Goal: Task Accomplishment & Management: Manage account settings

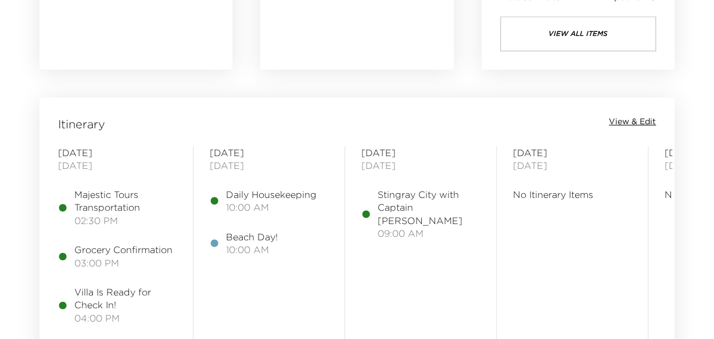
scroll to position [929, 0]
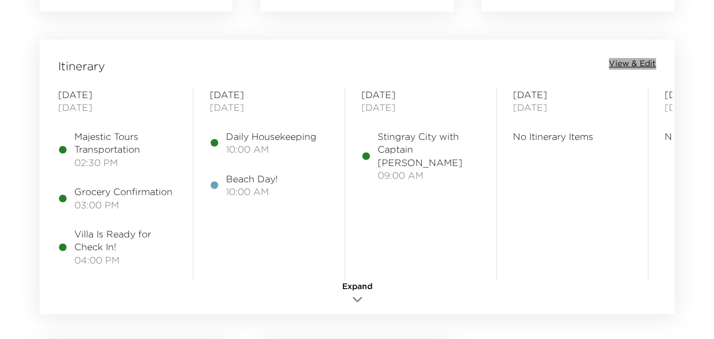
click at [641, 64] on span "View & Edit" at bounding box center [632, 64] width 47 height 12
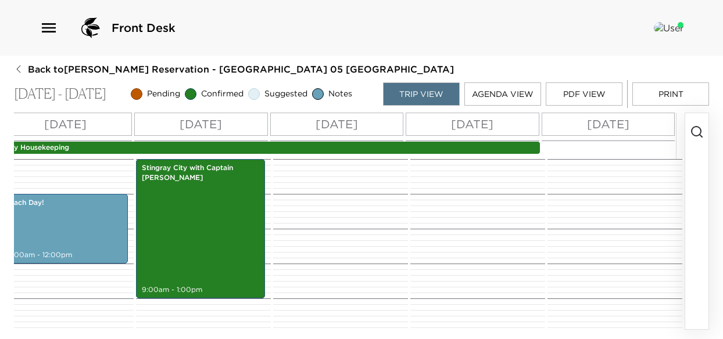
scroll to position [0, 200]
click at [461, 127] on p "[DATE]" at bounding box center [472, 124] width 42 height 17
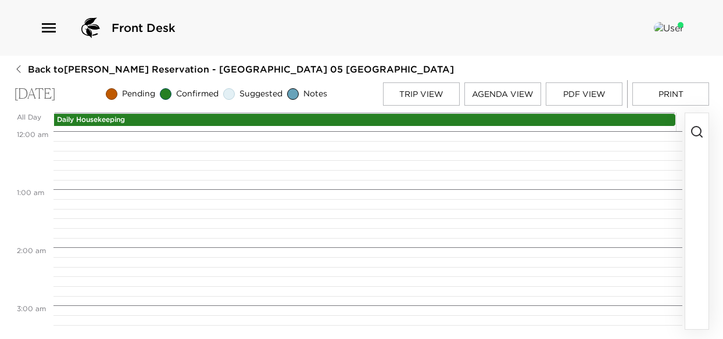
scroll to position [465, 0]
click at [699, 137] on line "button" at bounding box center [700, 136] width 2 height 2
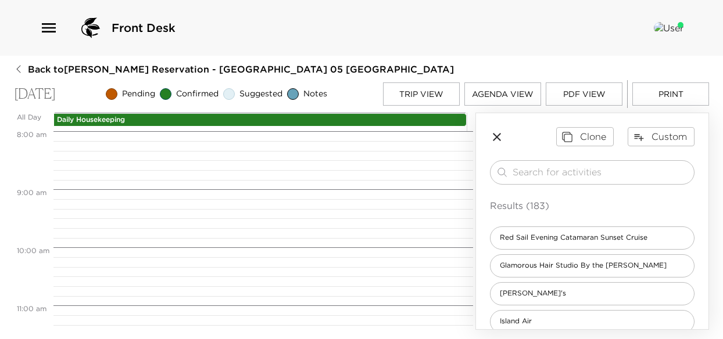
click at [526, 193] on div "​ Results (183) Red Sail Evening Catamaran Sunset Cruise Glamorous Hair Studio …" at bounding box center [592, 344] width 204 height 368
click at [533, 179] on input "search" at bounding box center [600, 172] width 177 height 13
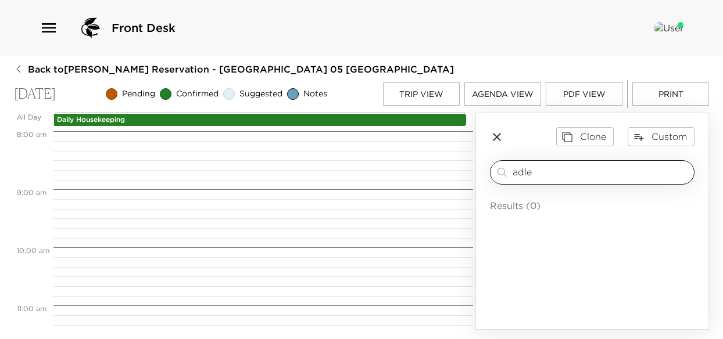
type input "[PERSON_NAME]"
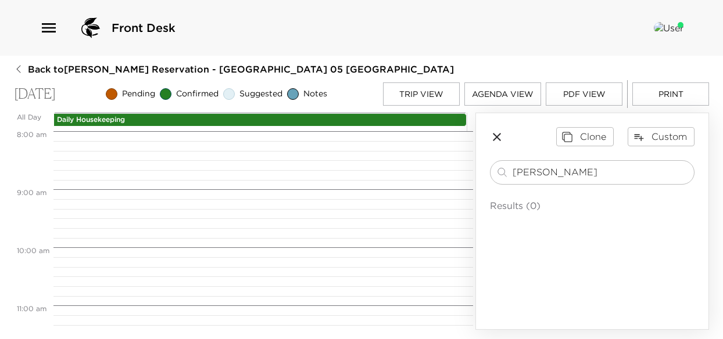
drag, startPoint x: 542, startPoint y: 175, endPoint x: 480, endPoint y: 182, distance: 62.5
click at [480, 182] on div "Clone Custom [PERSON_NAME] ​ Results (0)" at bounding box center [592, 176] width 232 height 127
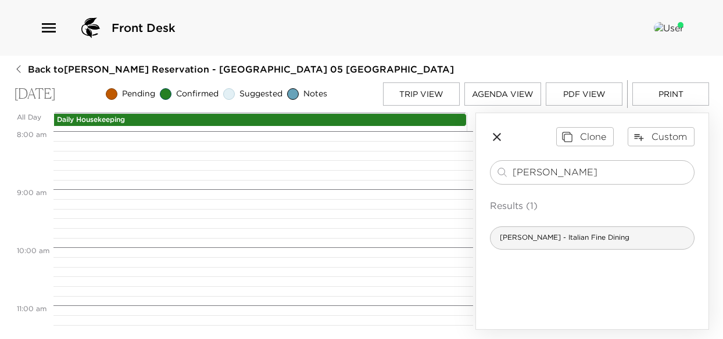
type input "[PERSON_NAME]"
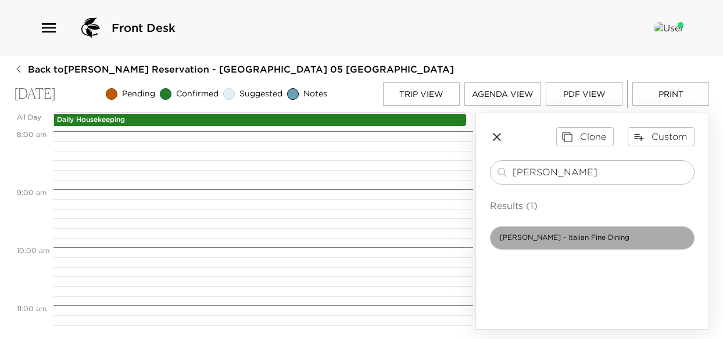
click at [539, 240] on span "[PERSON_NAME] - Italian Fine Dining" at bounding box center [564, 238] width 148 height 10
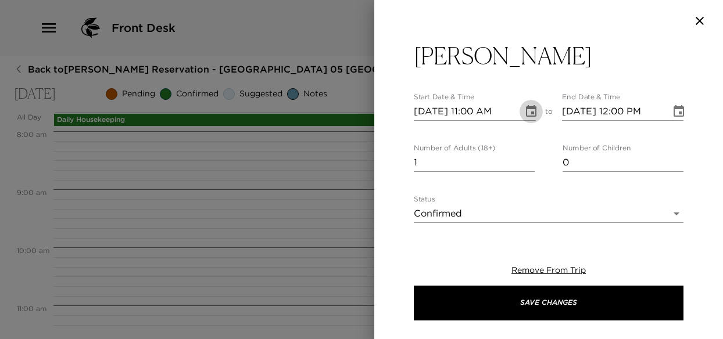
click at [526, 116] on icon "Choose date, selected date is Oct 7, 2025" at bounding box center [531, 111] width 10 height 12
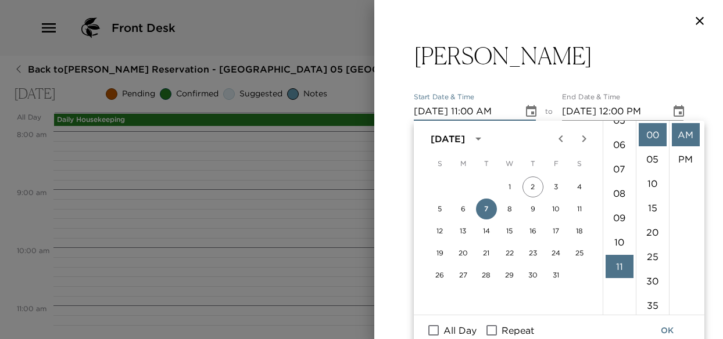
scroll to position [82, 0]
click at [621, 198] on li "06" at bounding box center [619, 198] width 28 height 23
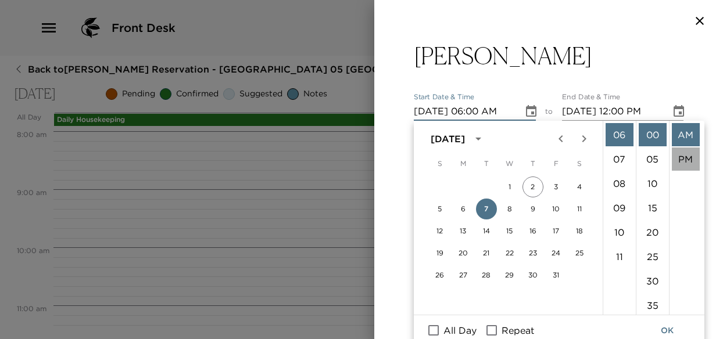
click at [682, 159] on li "PM" at bounding box center [685, 159] width 28 height 23
type input "[DATE] 06:00 PM"
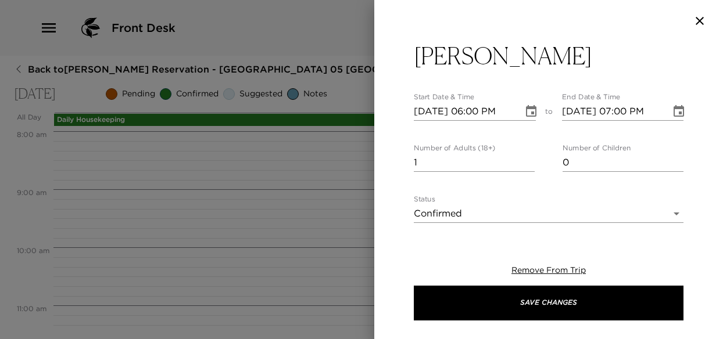
scroll to position [24, 0]
click at [671, 110] on icon "Choose date, selected date is Oct 7, 2025" at bounding box center [678, 112] width 14 height 14
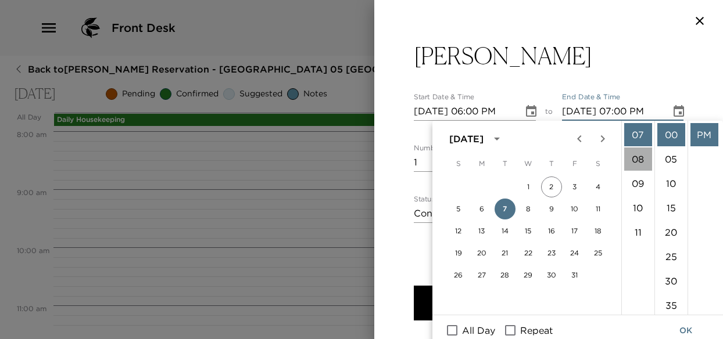
click at [635, 156] on li "08" at bounding box center [638, 159] width 28 height 23
type input "[DATE] 08:00 PM"
click at [699, 135] on li "PM" at bounding box center [704, 134] width 28 height 23
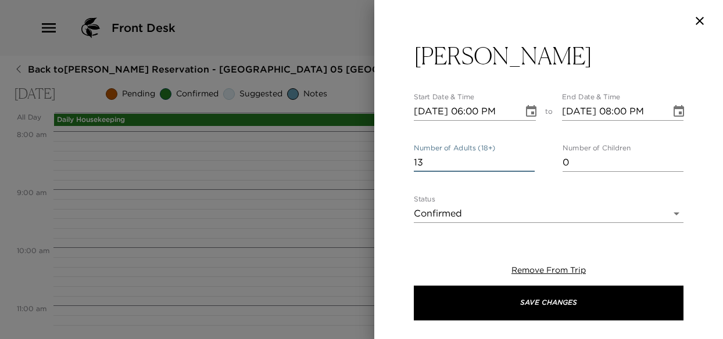
click at [525, 156] on input "13" at bounding box center [474, 162] width 121 height 19
click at [525, 159] on input "14" at bounding box center [474, 162] width 121 height 19
type input "15"
click at [525, 159] on input "15" at bounding box center [474, 162] width 121 height 19
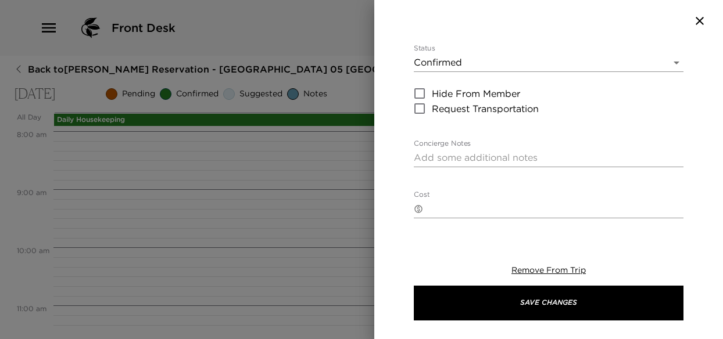
scroll to position [174, 0]
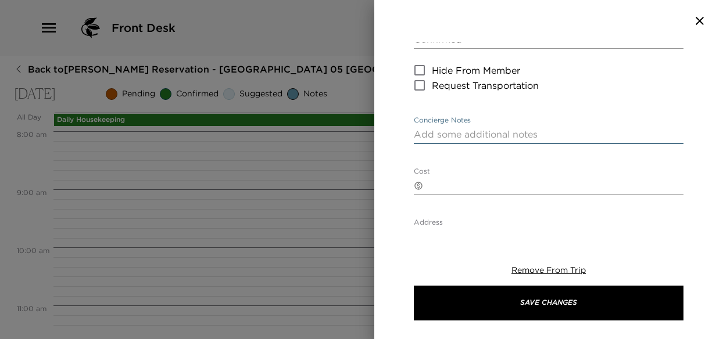
click at [484, 139] on textarea "Concierge Notes" at bounding box center [549, 134] width 270 height 13
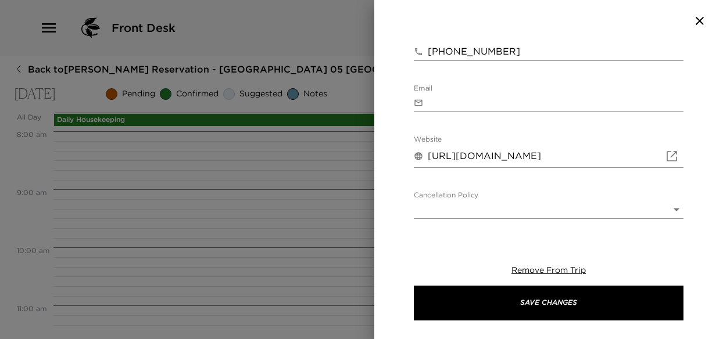
scroll to position [465, 0]
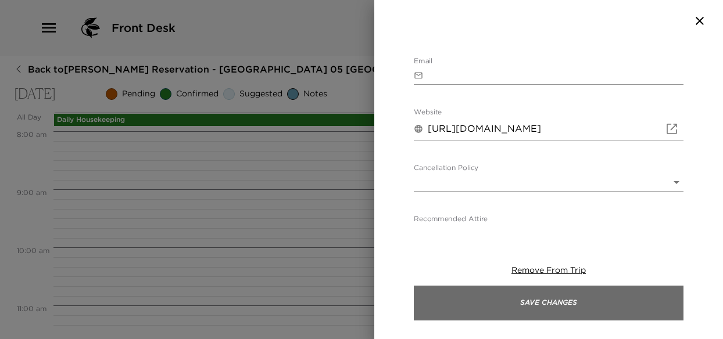
type textarea "[PERSON_NAME] Confirmed with [PERSON_NAME]"
click at [550, 307] on button "Save Changes" at bounding box center [549, 303] width 270 height 35
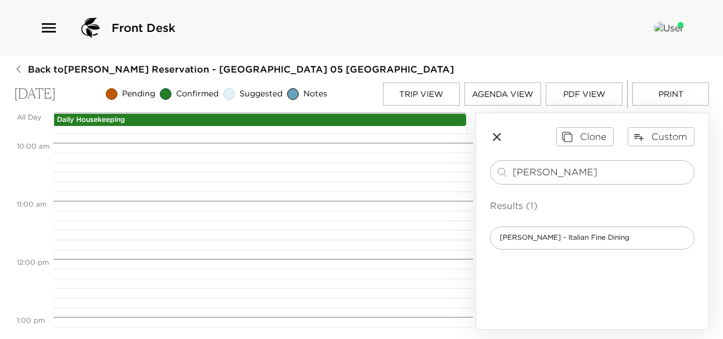
scroll to position [581, 0]
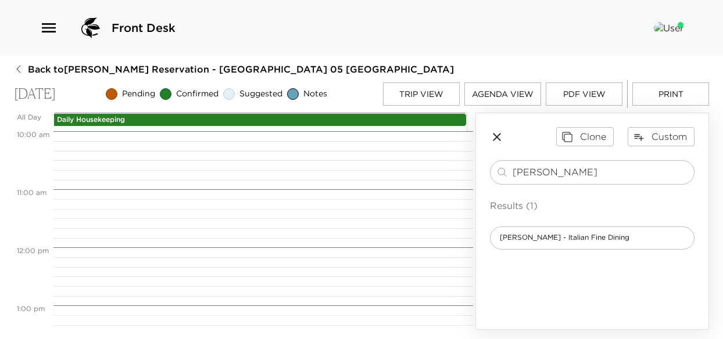
click at [439, 95] on button "Trip View" at bounding box center [421, 93] width 77 height 23
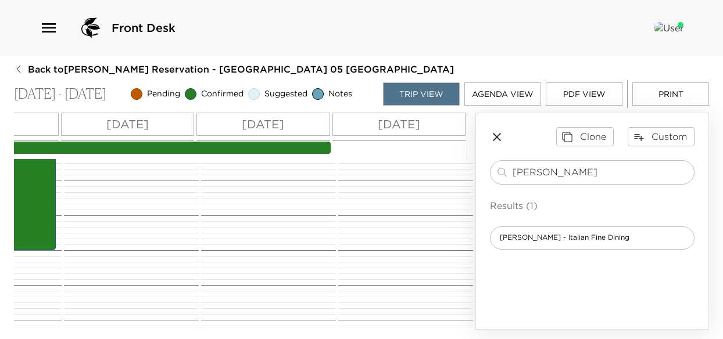
scroll to position [327, 0]
click at [407, 128] on p "[DATE]" at bounding box center [399, 124] width 42 height 17
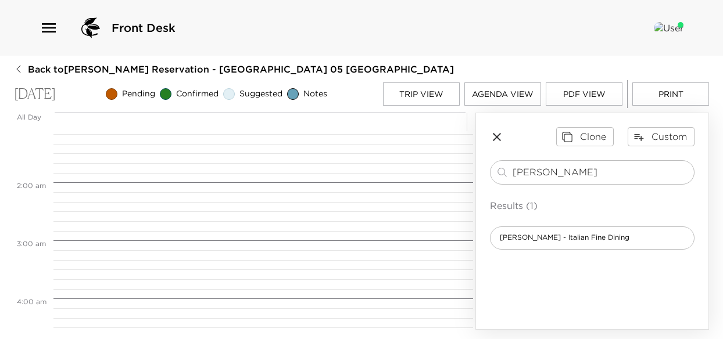
scroll to position [232, 0]
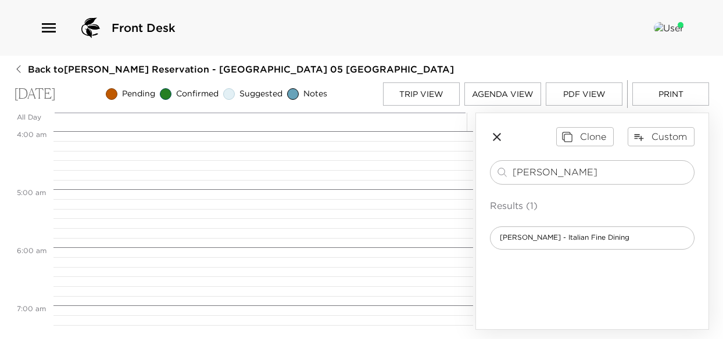
drag, startPoint x: 517, startPoint y: 179, endPoint x: 439, endPoint y: 179, distance: 77.8
click at [439, 179] on div "All Day [DATE] 12:00 AM 1:00 AM 2:00 AM 3:00 AM 4:00 AM 5:00 AM 6:00 AM 7:00 AM…" at bounding box center [361, 221] width 695 height 217
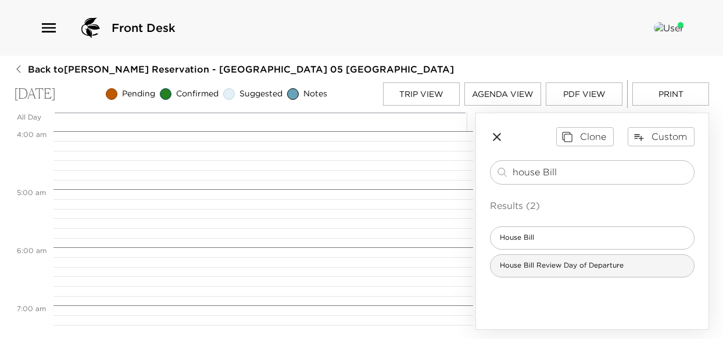
type input "house Bill"
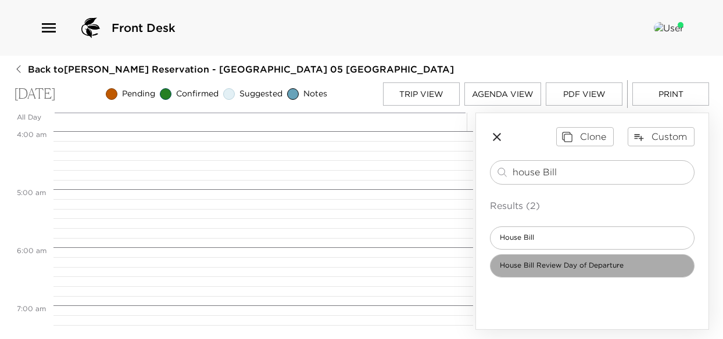
click at [563, 271] on span "House Bill Review Day of Departure" at bounding box center [561, 266] width 142 height 10
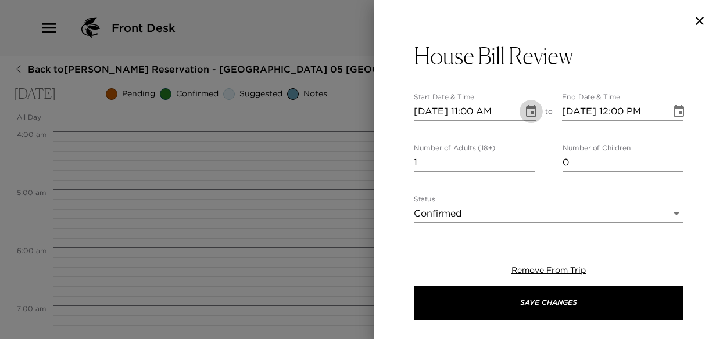
click at [525, 112] on icon "Choose date, selected date is Oct 8, 2025" at bounding box center [531, 112] width 14 height 14
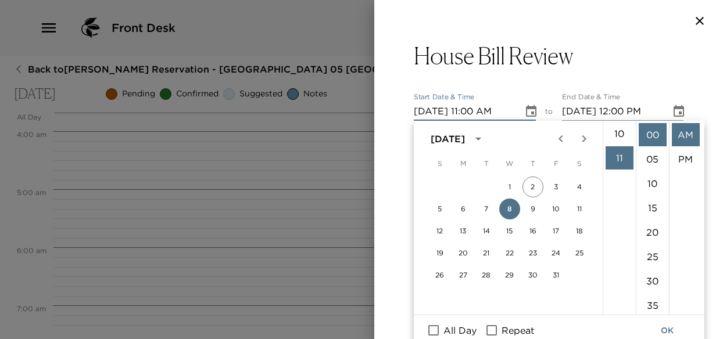
scroll to position [222, 0]
click at [615, 153] on li "10" at bounding box center [619, 156] width 28 height 23
click at [650, 206] on li "15" at bounding box center [652, 207] width 28 height 23
type input "[DATE] 10:15 AM"
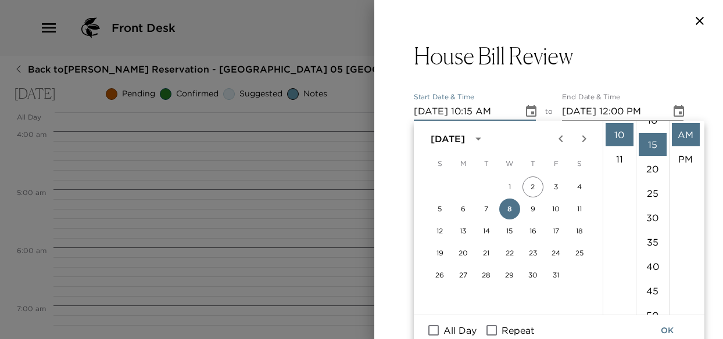
scroll to position [73, 0]
click at [678, 134] on li "AM" at bounding box center [685, 134] width 28 height 23
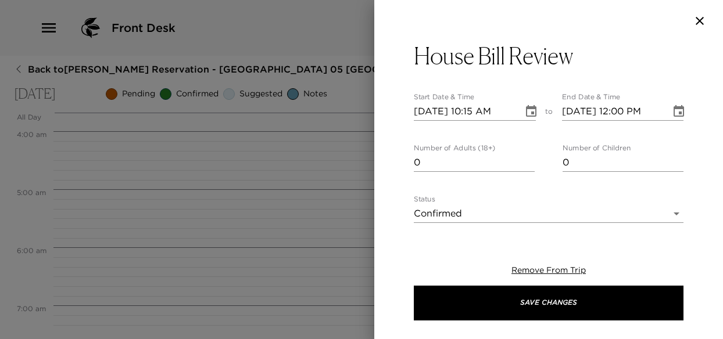
type input "0"
click at [527, 166] on input "0" at bounding box center [474, 162] width 121 height 19
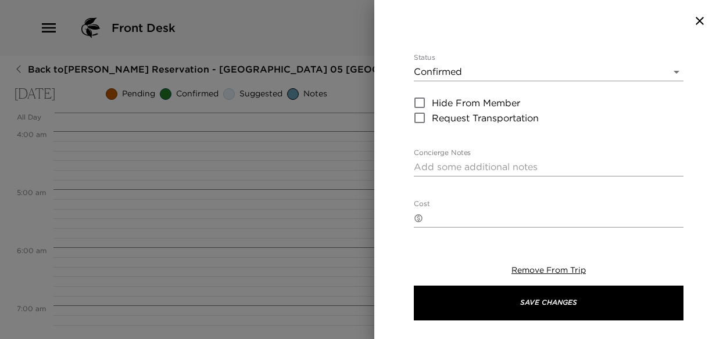
scroll to position [174, 0]
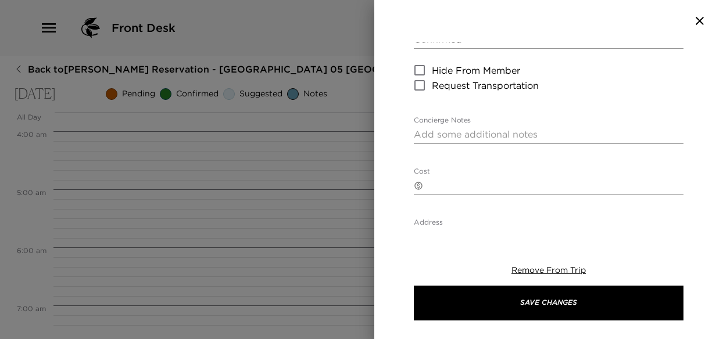
click at [466, 134] on textarea "Concierge Notes" at bounding box center [549, 134] width 270 height 13
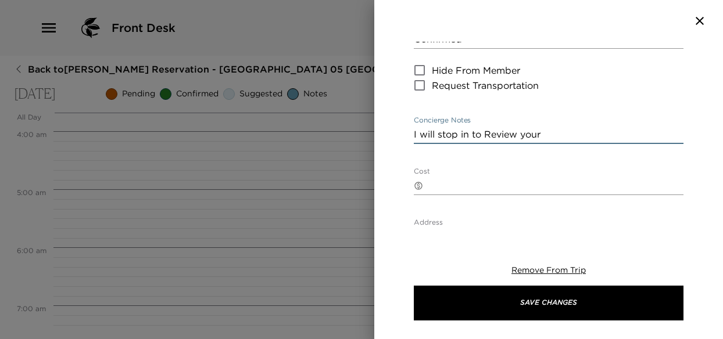
click at [489, 132] on textarea "I will stop in to Review your" at bounding box center [549, 134] width 270 height 13
click at [545, 135] on textarea "I will stop in to review your" at bounding box center [549, 134] width 270 height 13
click at [555, 137] on textarea "I will stop in to review your," at bounding box center [549, 134] width 270 height 13
click at [589, 135] on textarea "I will stop in to review your house bill." at bounding box center [549, 134] width 270 height 13
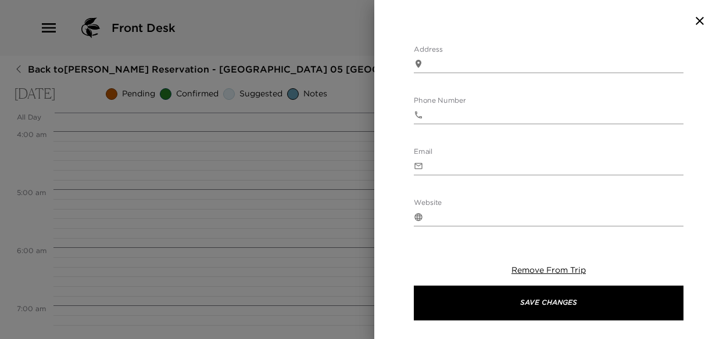
scroll to position [349, 0]
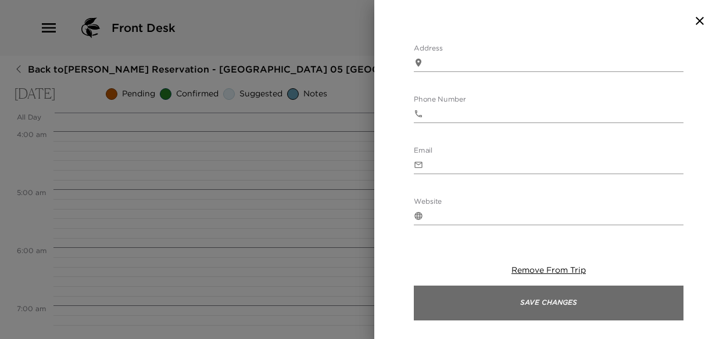
type textarea "I will stop in to review your house bill."
click at [547, 307] on button "Save Changes" at bounding box center [549, 303] width 270 height 35
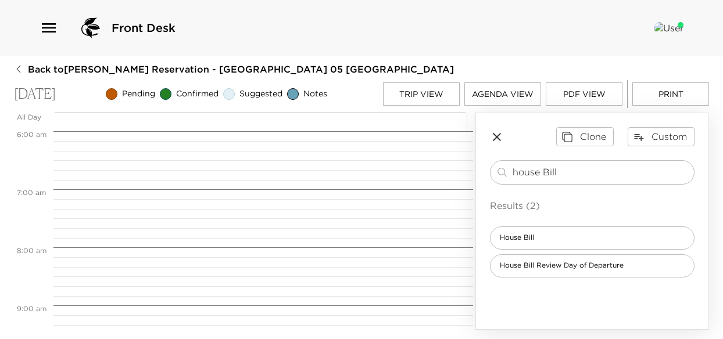
click at [409, 89] on button "Trip View" at bounding box center [421, 93] width 77 height 23
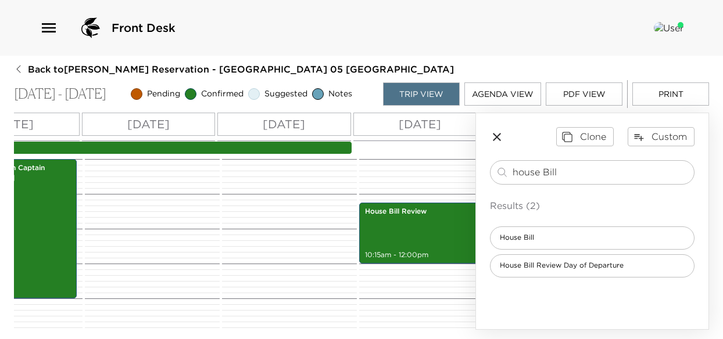
scroll to position [0, 409]
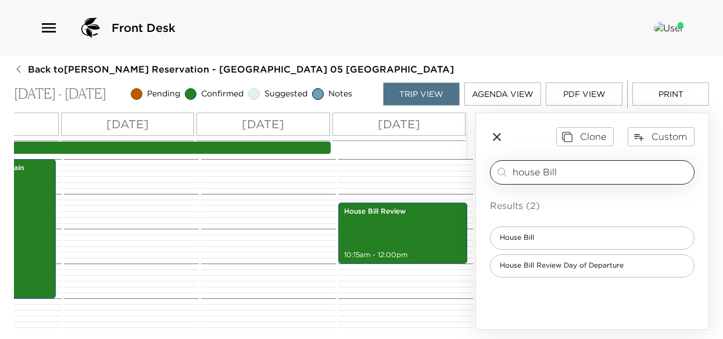
click at [563, 175] on input "house Bill" at bounding box center [600, 172] width 177 height 13
drag, startPoint x: 565, startPoint y: 172, endPoint x: 496, endPoint y: 173, distance: 68.5
click at [496, 173] on div "house Bill ​" at bounding box center [592, 173] width 194 height 14
click at [526, 171] on input "search" at bounding box center [600, 172] width 177 height 13
click at [514, 172] on input "search" at bounding box center [600, 172] width 177 height 13
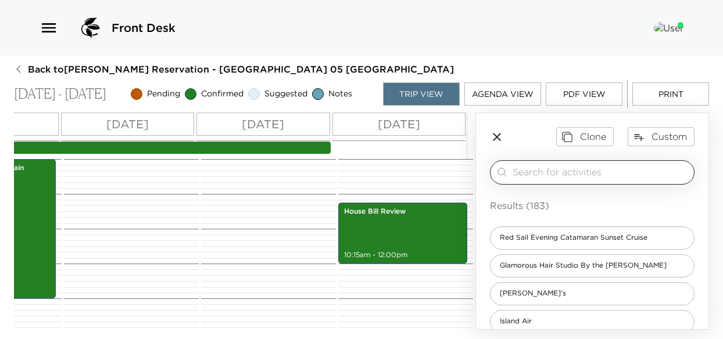
click at [513, 173] on input "search" at bounding box center [600, 172] width 177 height 13
click at [529, 175] on input "search" at bounding box center [600, 172] width 177 height 13
click at [515, 175] on input "search" at bounding box center [600, 172] width 177 height 13
click at [514, 172] on input "search" at bounding box center [600, 172] width 177 height 13
click at [515, 170] on input "search" at bounding box center [600, 172] width 177 height 13
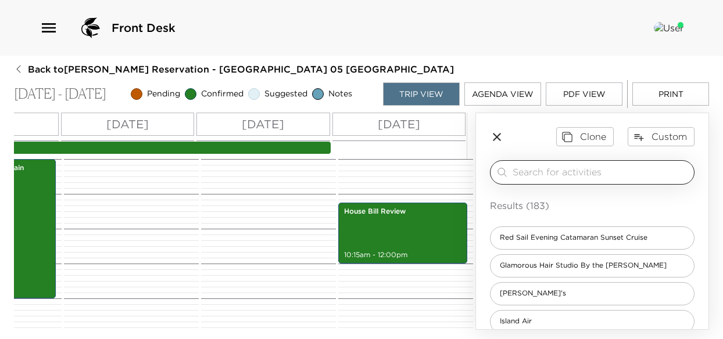
click at [520, 170] on input "search" at bounding box center [600, 172] width 177 height 13
click at [526, 168] on input "search" at bounding box center [600, 172] width 177 height 13
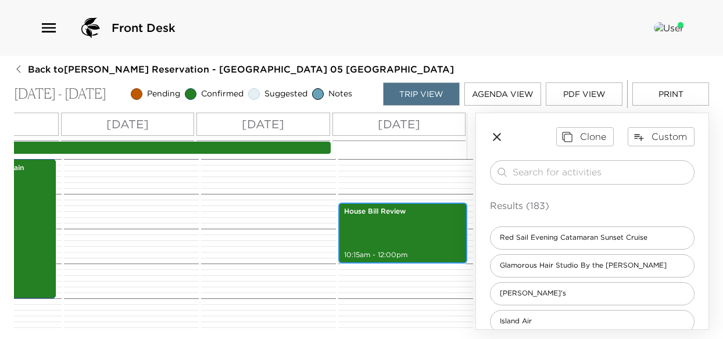
click at [398, 239] on div "House Bill Review 10:15am - 12:00pm" at bounding box center [403, 233] width 122 height 58
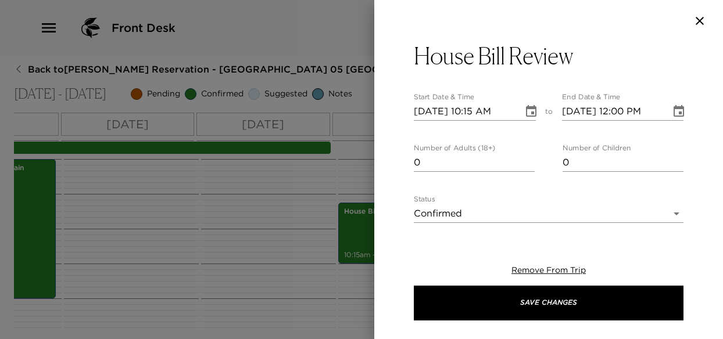
click at [671, 113] on icon "Choose date, selected date is Oct 8, 2025" at bounding box center [678, 112] width 14 height 14
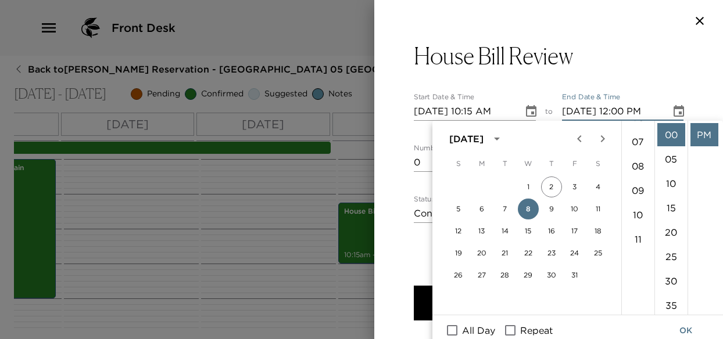
scroll to position [174, 0]
click at [638, 226] on li "11" at bounding box center [638, 228] width 28 height 23
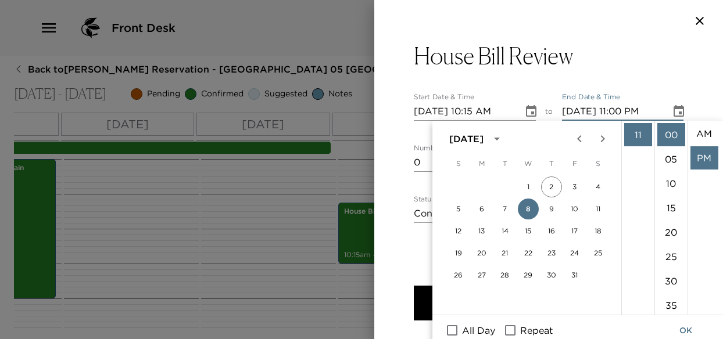
scroll to position [0, 0]
click at [704, 131] on li "AM" at bounding box center [704, 134] width 28 height 23
type input "[DATE] 11:00 AM"
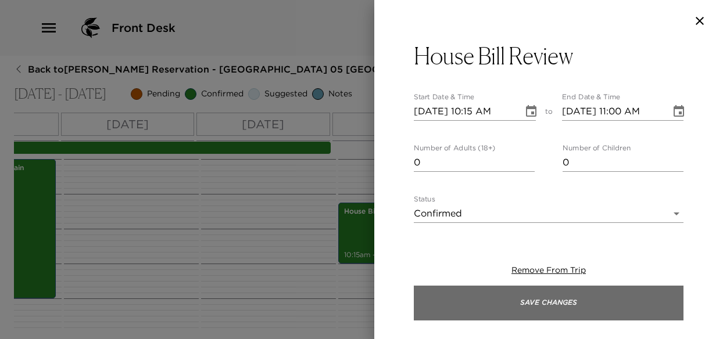
click at [543, 307] on button "Save Changes" at bounding box center [549, 303] width 270 height 35
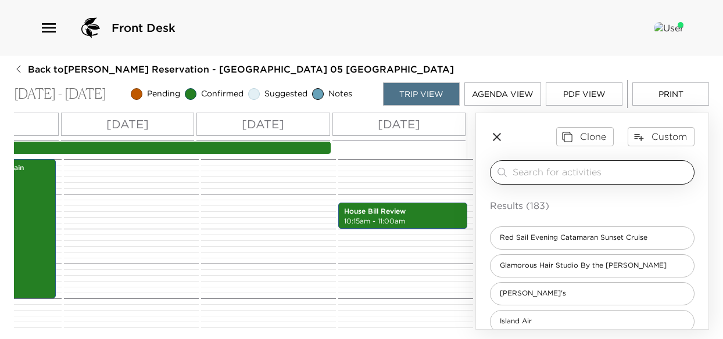
click at [557, 174] on input "search" at bounding box center [600, 172] width 177 height 13
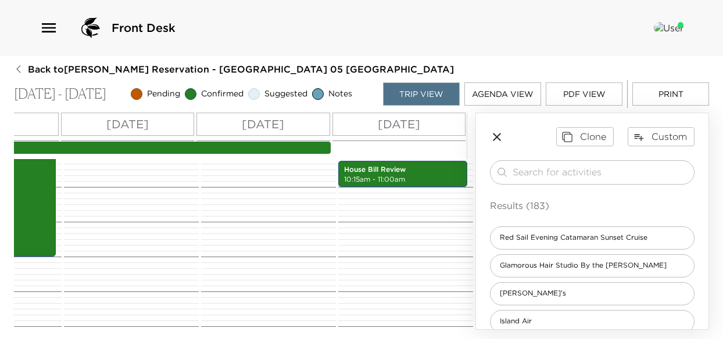
scroll to position [385, 0]
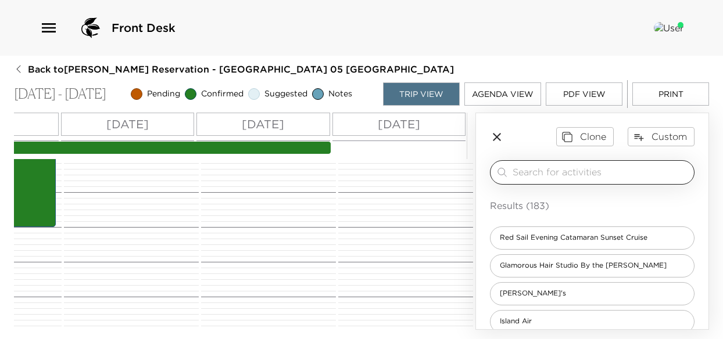
click at [519, 170] on input "search" at bounding box center [600, 172] width 177 height 13
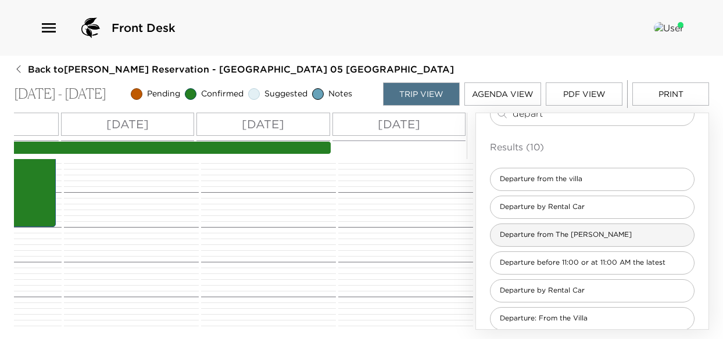
scroll to position [116, 0]
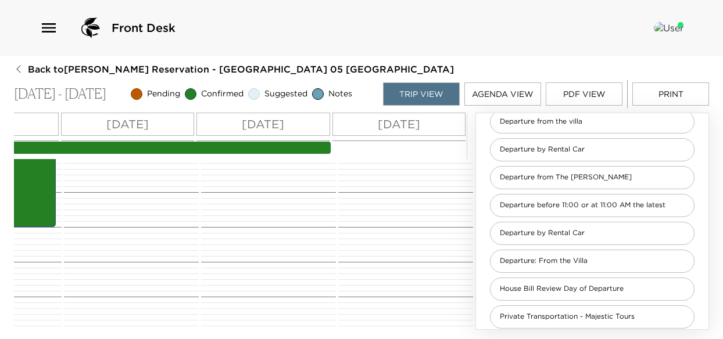
type input "depart"
